Goal: Transaction & Acquisition: Book appointment/travel/reservation

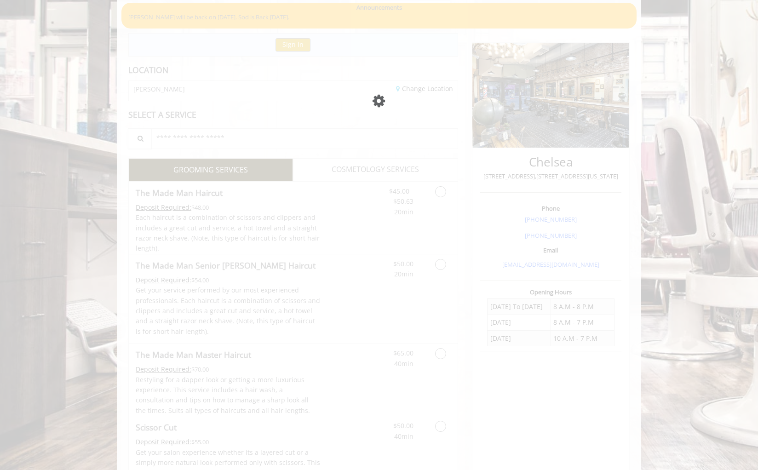
scroll to position [74, 0]
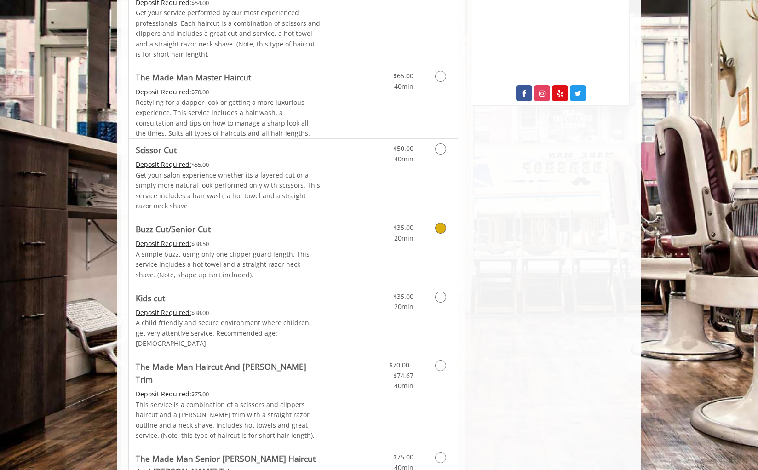
click at [436, 230] on icon "Grooming services" at bounding box center [440, 228] width 11 height 11
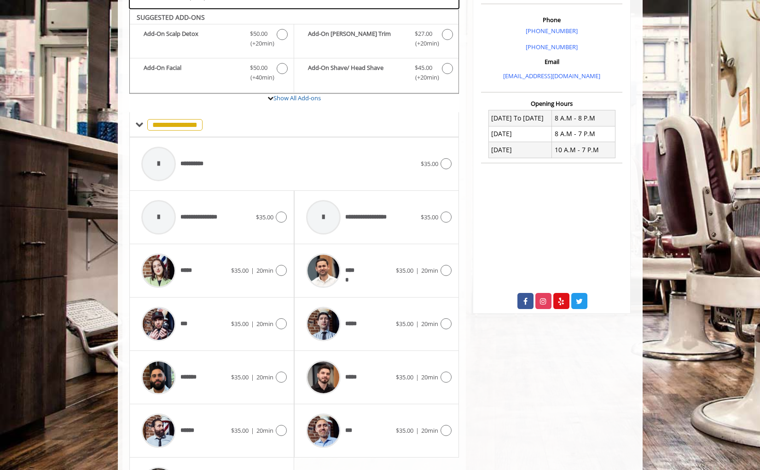
scroll to position [253, 0]
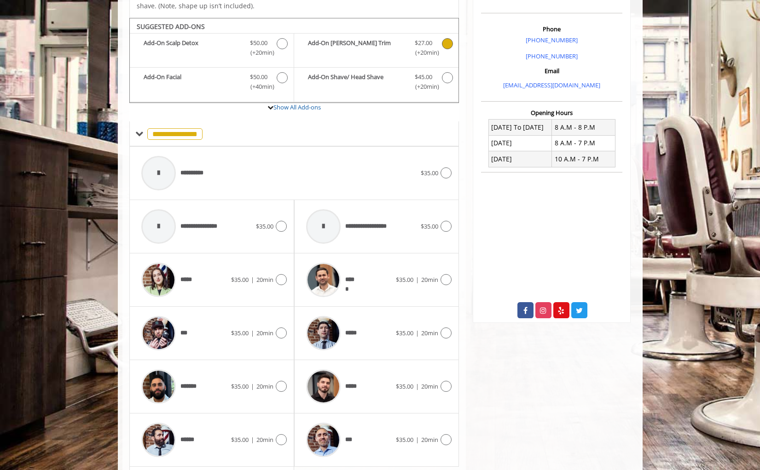
click at [383, 49] on b "Add-On Beard Trim" at bounding box center [357, 47] width 98 height 19
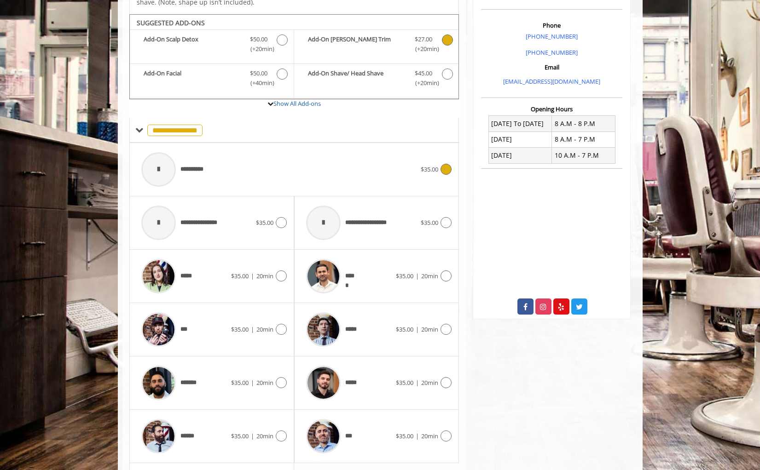
scroll to position [271, 0]
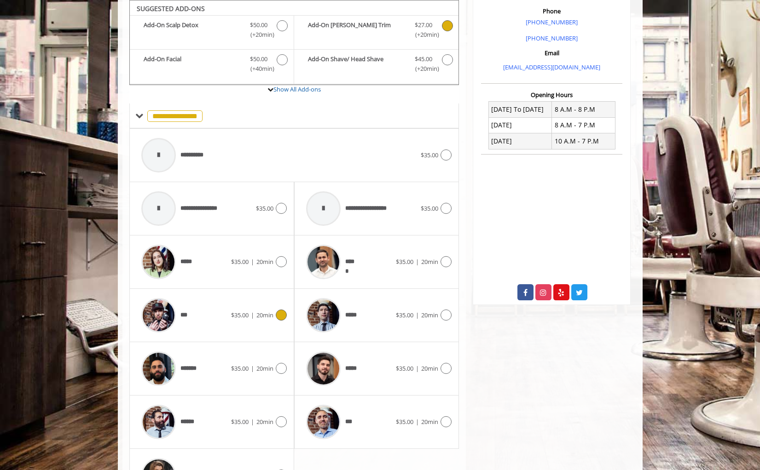
click at [252, 311] on span "|" at bounding box center [252, 315] width 3 height 8
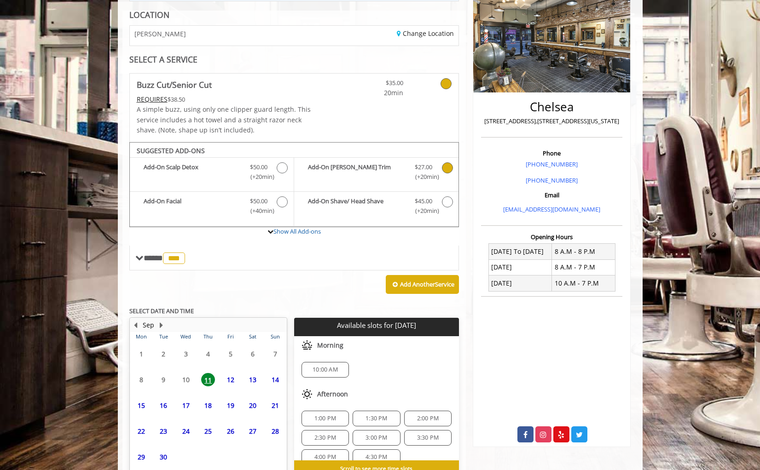
scroll to position [181, 0]
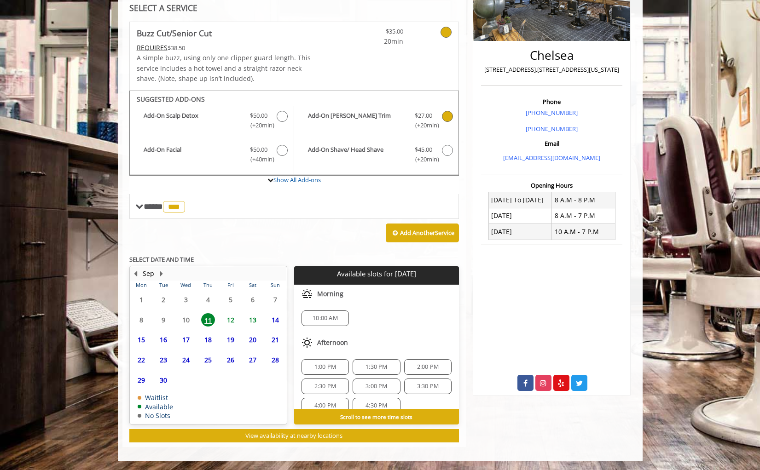
click at [250, 318] on span "13" at bounding box center [253, 319] width 14 height 13
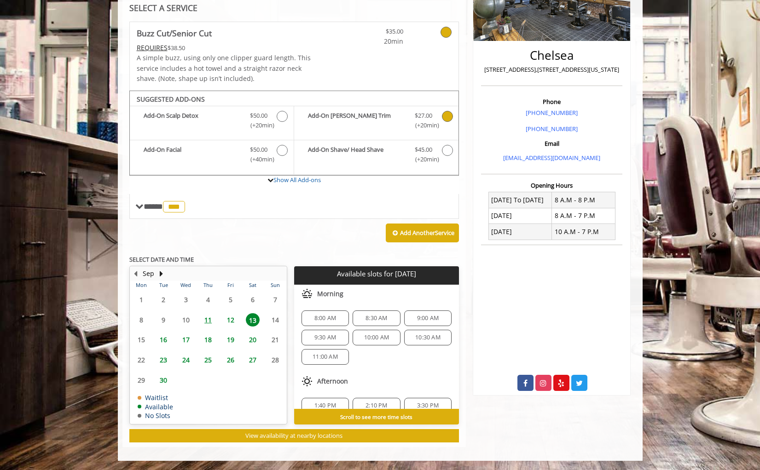
click at [374, 339] on span "10:00 AM" at bounding box center [376, 337] width 25 height 7
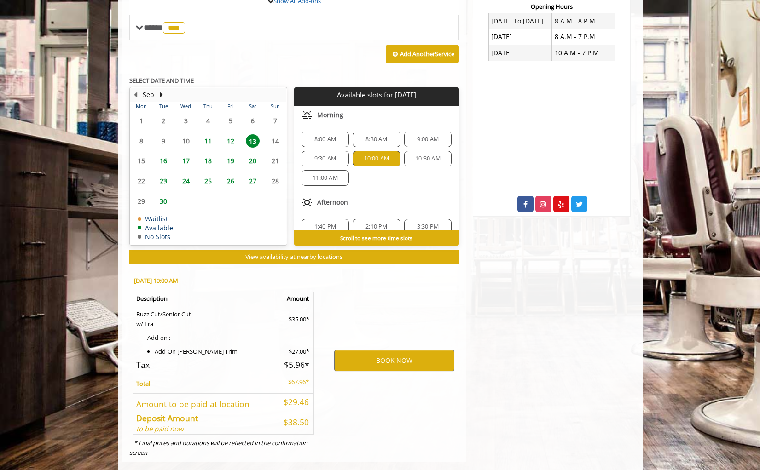
scroll to position [374, 0]
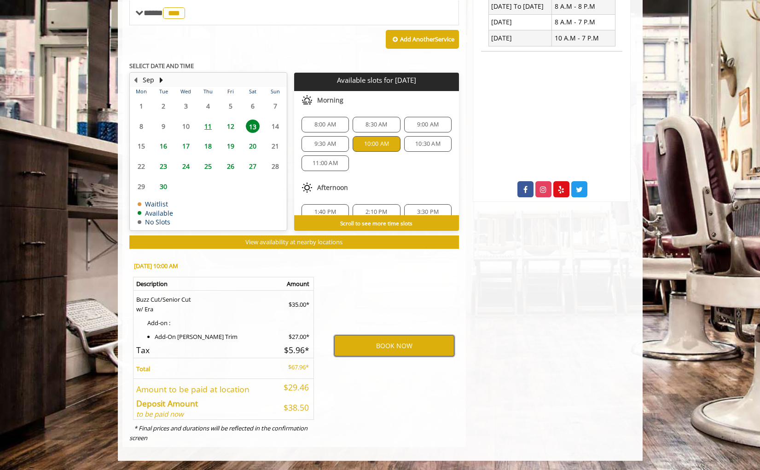
click at [376, 347] on button "BOOK NOW" at bounding box center [394, 345] width 120 height 21
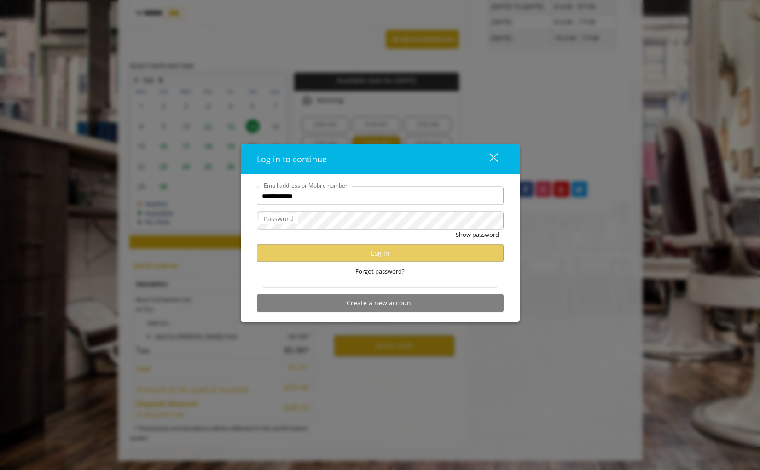
type input "**********"
click at [0, 470] on com-1password-button at bounding box center [0, 470] width 0 height 0
type input "**********"
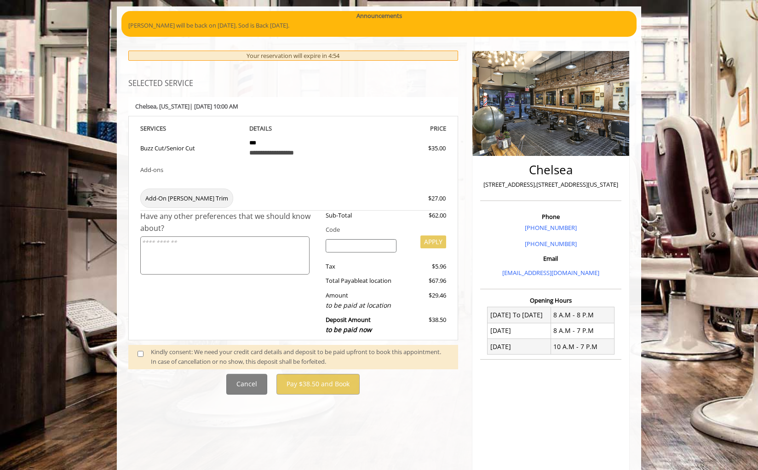
scroll to position [98, 0]
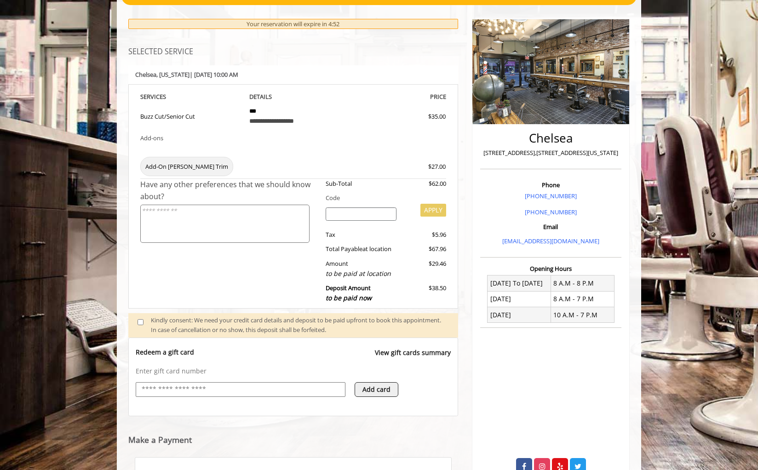
click at [212, 391] on input "text" at bounding box center [241, 389] width 200 height 11
type input "**********"
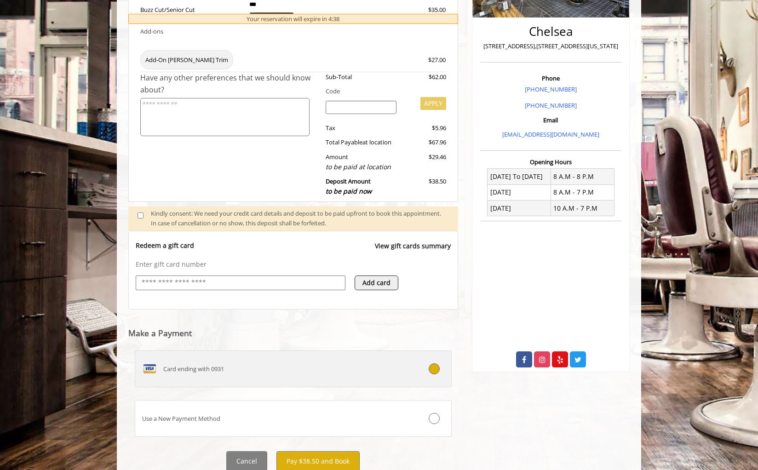
scroll to position [238, 0]
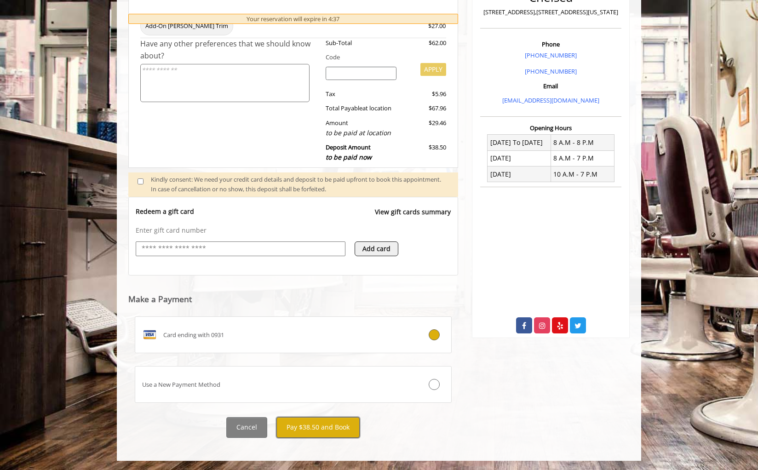
click at [300, 432] on button "Pay $38.50 and Book" at bounding box center [317, 427] width 83 height 21
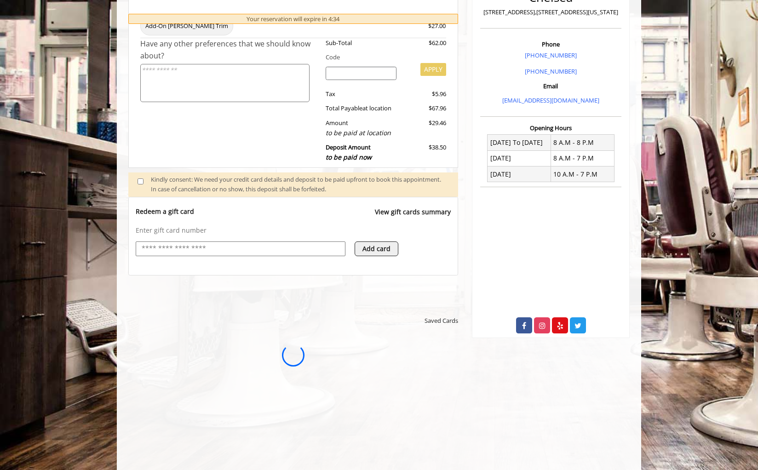
scroll to position [0, 0]
